Goal: Task Accomplishment & Management: Complete application form

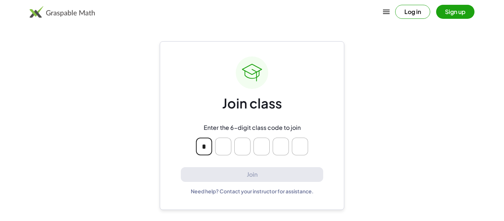
type input "*"
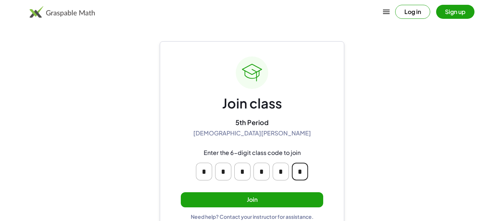
type input "*"
click at [210, 201] on button "Join" at bounding box center [252, 199] width 142 height 15
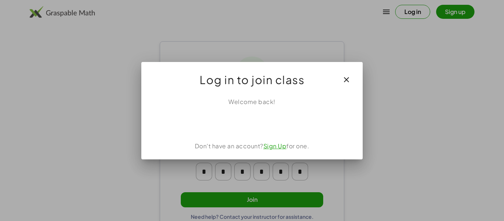
click at [240, 130] on iframe at bounding box center [252, 122] width 75 height 16
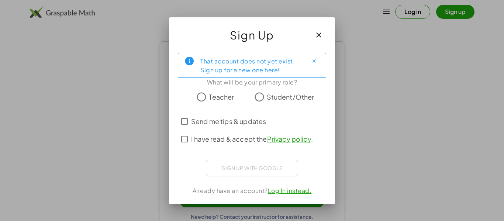
click at [293, 96] on span "Student/Other" at bounding box center [291, 97] width 48 height 10
click at [235, 139] on span "I have read & accept the Privacy policy ." at bounding box center [252, 139] width 122 height 10
click at [216, 125] on span "Send me tips & updates" at bounding box center [228, 121] width 75 height 10
click at [224, 126] on label "Send me tips & updates" at bounding box center [228, 121] width 75 height 18
